Goal: Use online tool/utility: Utilize a website feature to perform a specific function

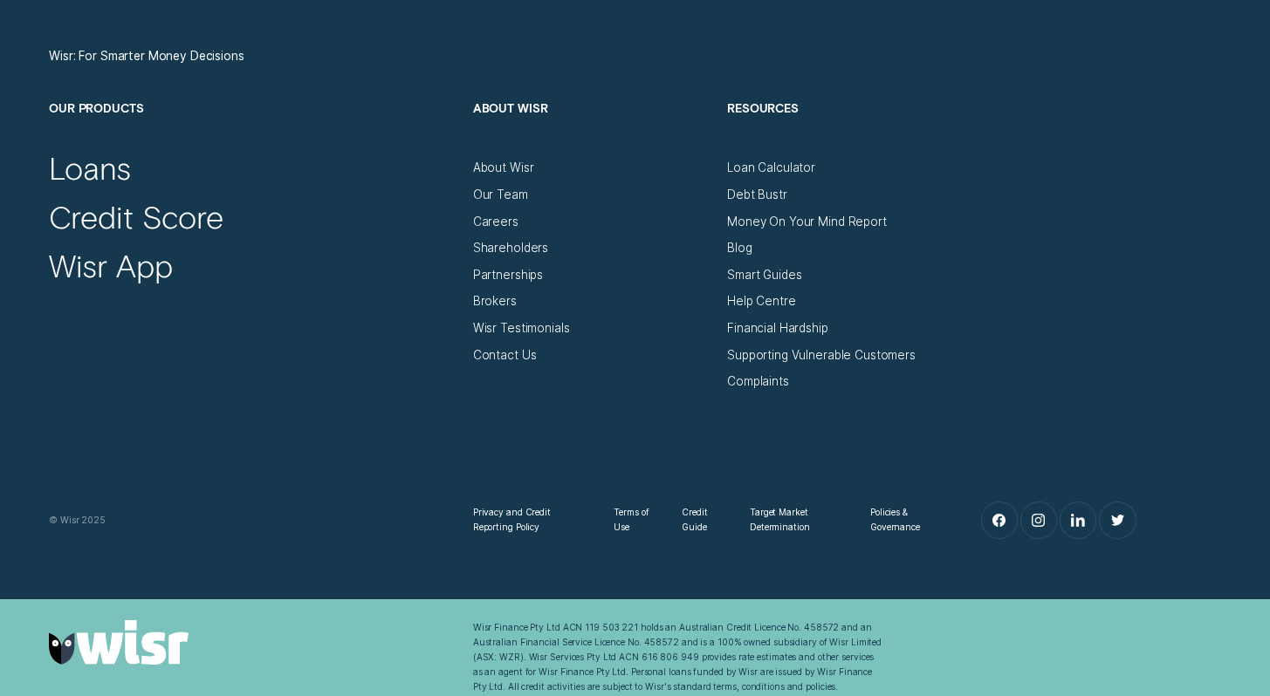
scroll to position [5787, 0]
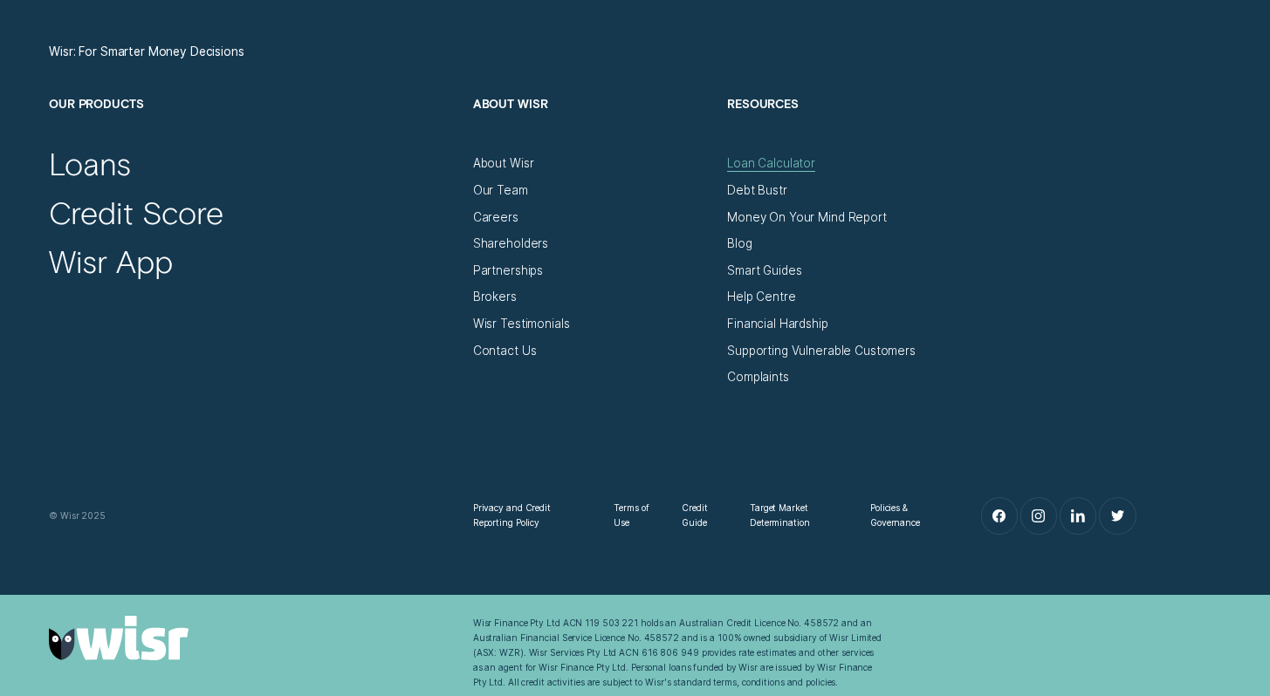
click at [757, 163] on div "Loan Calculator" at bounding box center [771, 163] width 88 height 15
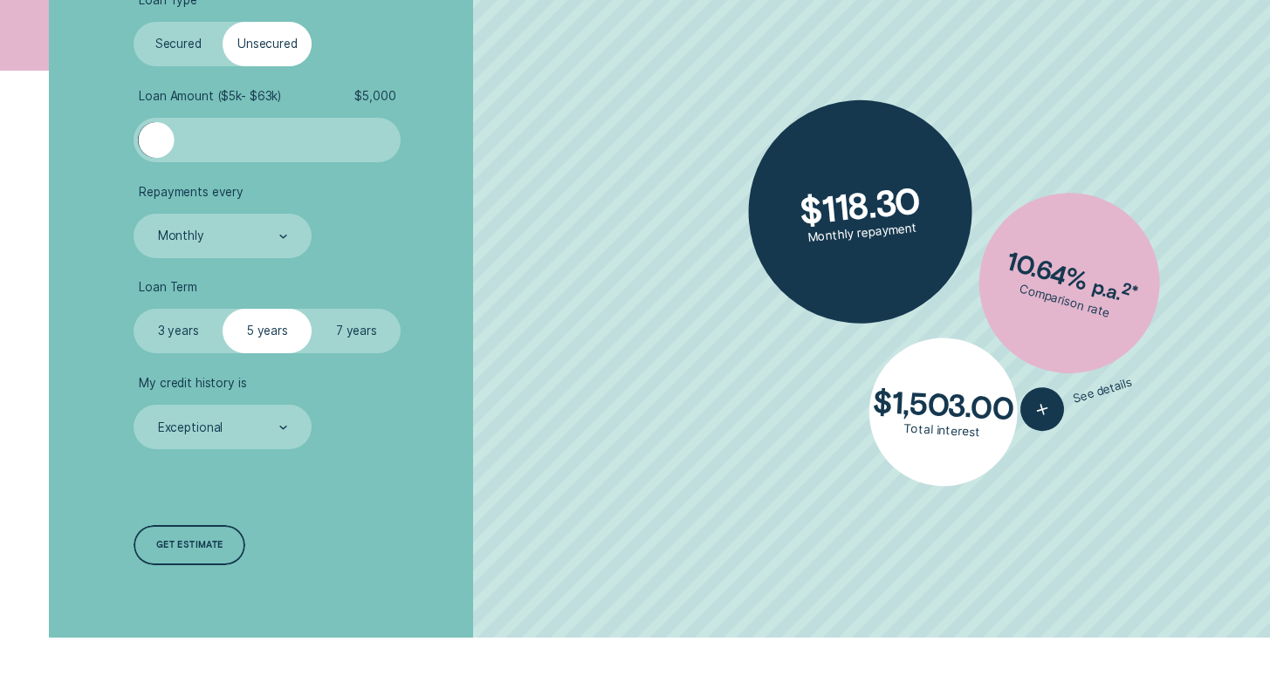
scroll to position [521, 0]
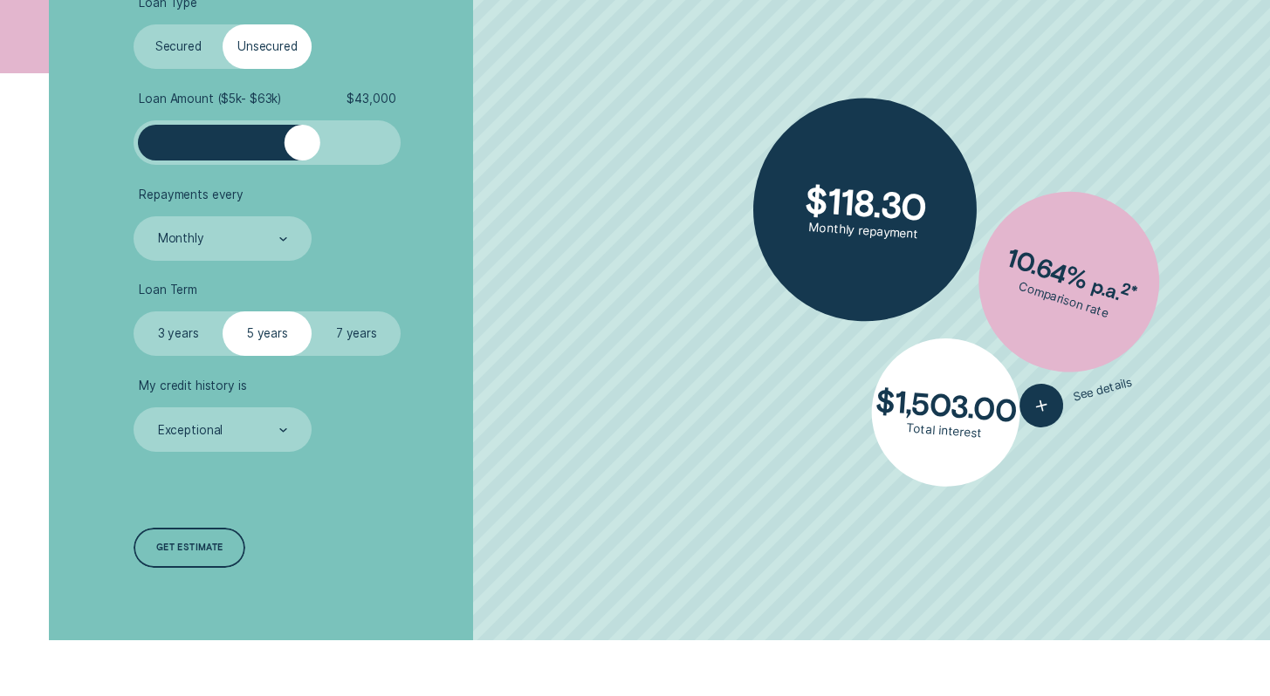
click at [302, 144] on div at bounding box center [267, 143] width 222 height 36
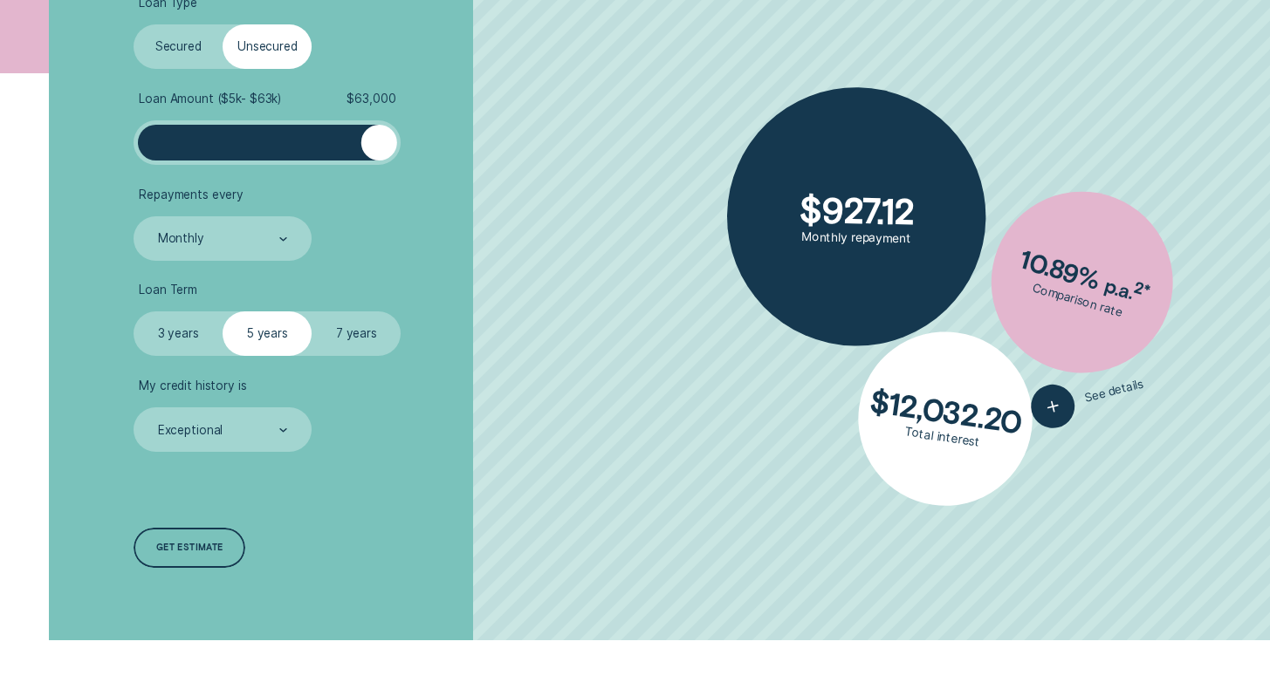
drag, startPoint x: 302, startPoint y: 144, endPoint x: 389, endPoint y: 150, distance: 87.5
click at [389, 150] on div at bounding box center [379, 143] width 36 height 36
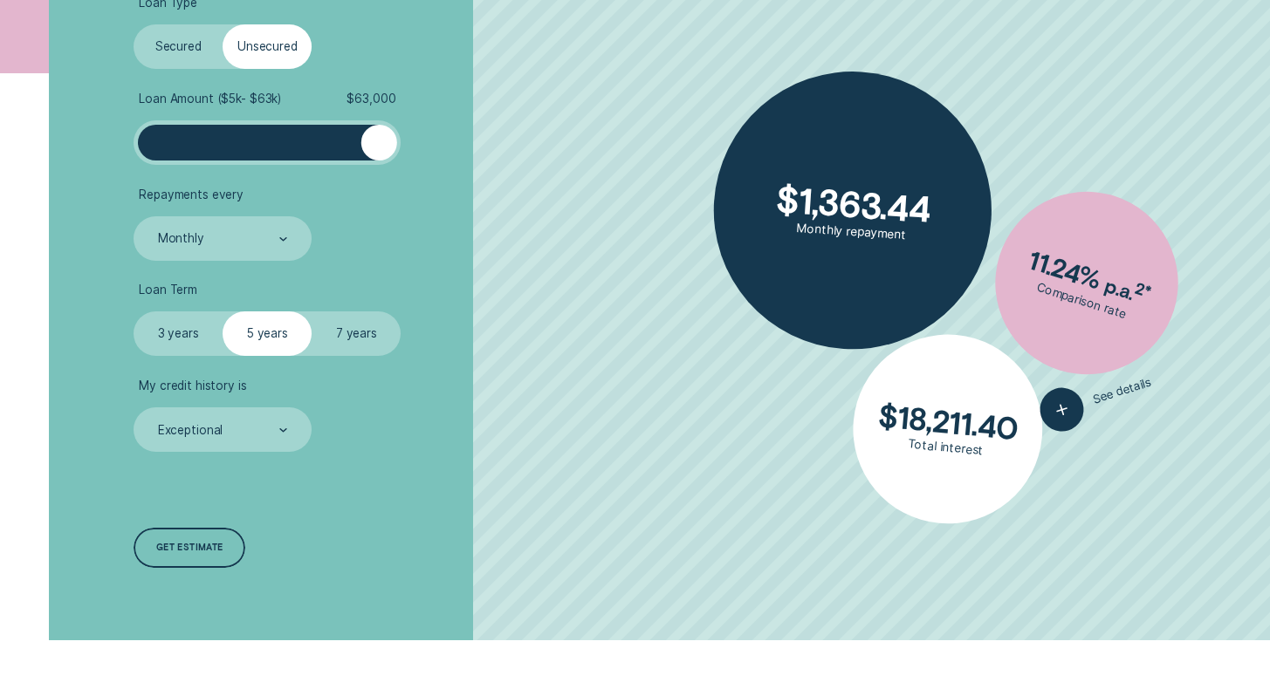
click at [346, 337] on label "7 years" at bounding box center [355, 333] width 89 height 44
click at [311, 311] on input "7 years" at bounding box center [311, 311] width 0 height 0
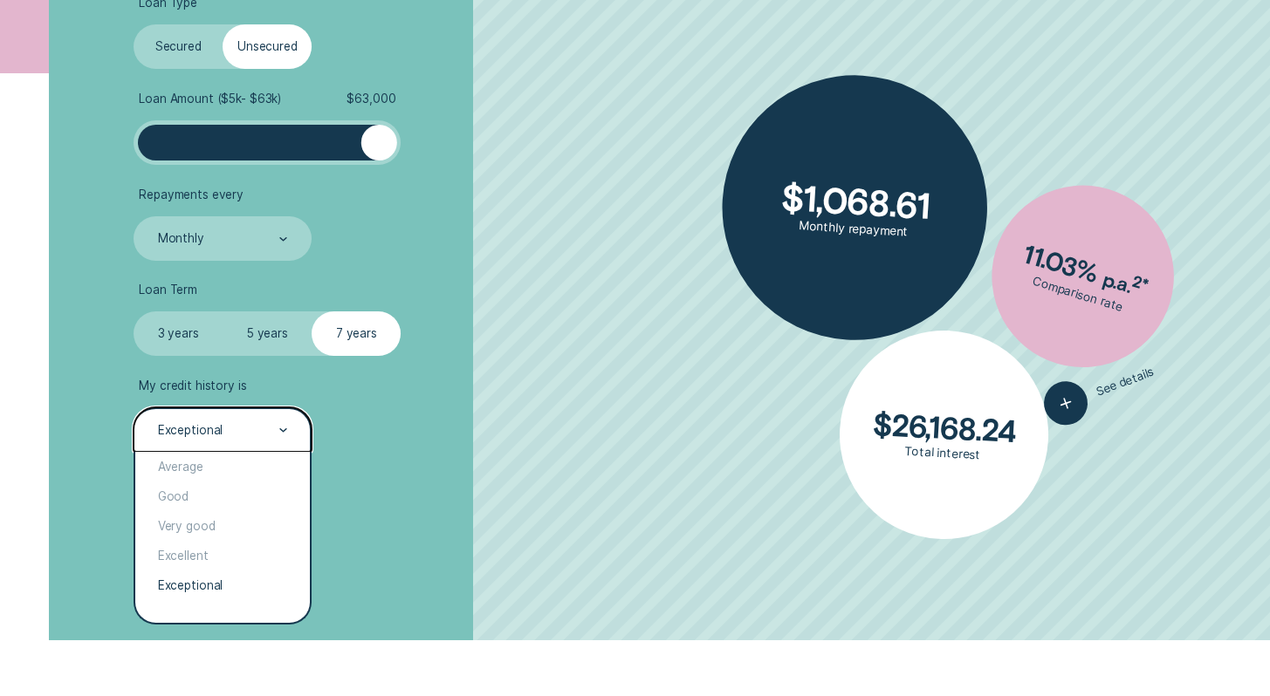
click at [286, 436] on div at bounding box center [283, 430] width 8 height 43
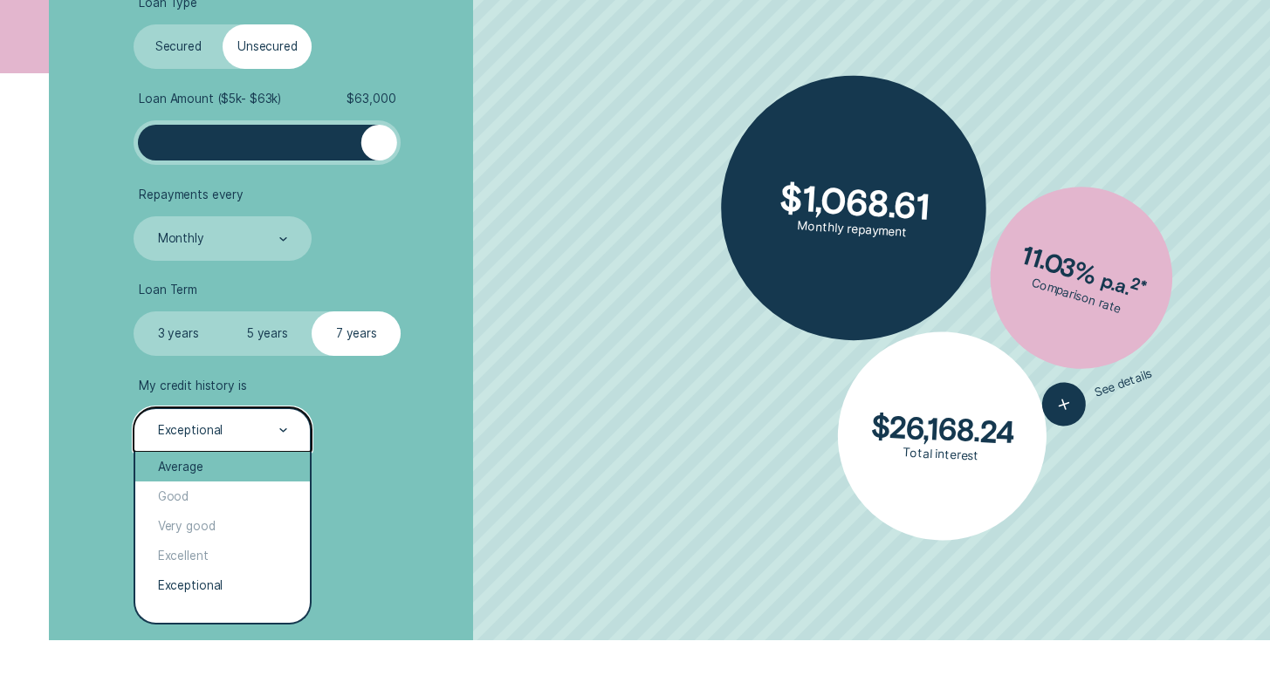
click at [232, 463] on div "Average" at bounding box center [222, 467] width 174 height 30
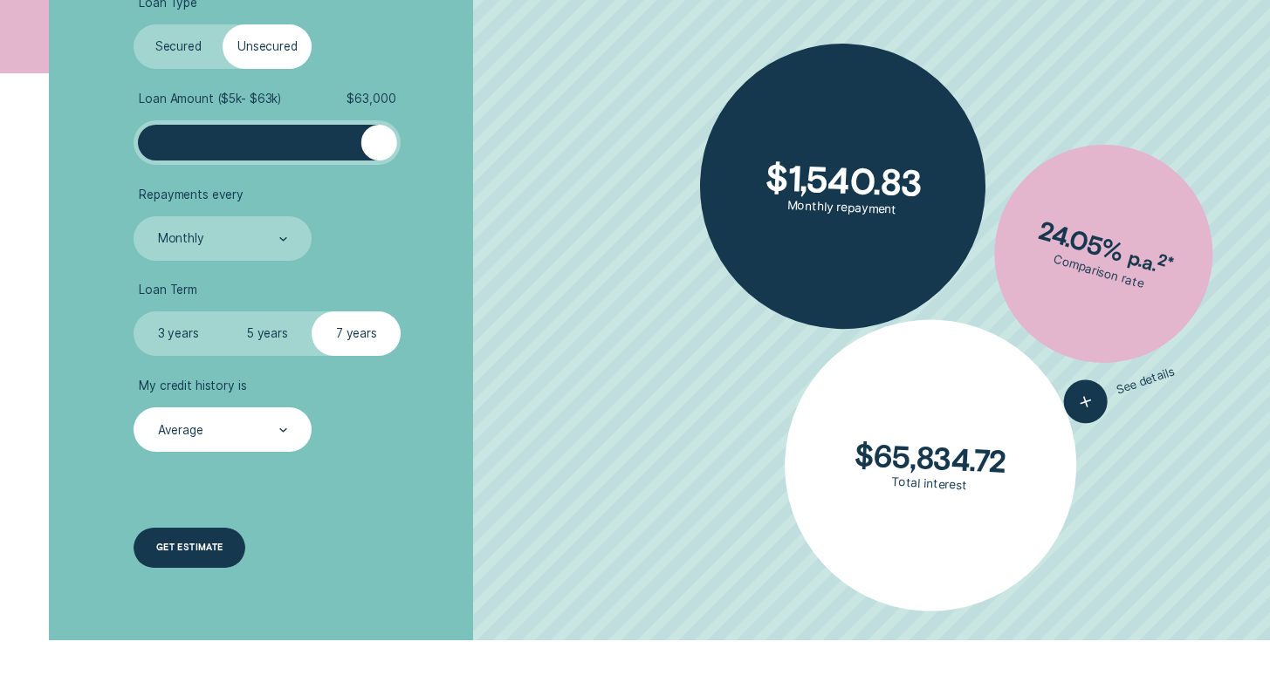
click at [188, 545] on div "Get estimate" at bounding box center [189, 548] width 67 height 8
